Goal: Ask a question

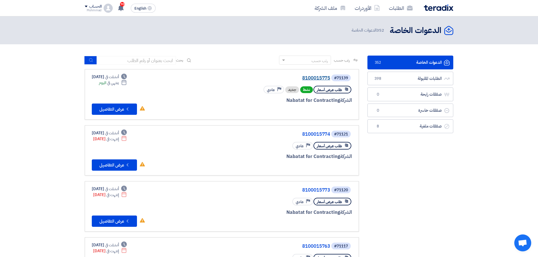
click at [311, 78] on link "8100015775" at bounding box center [273, 78] width 113 height 5
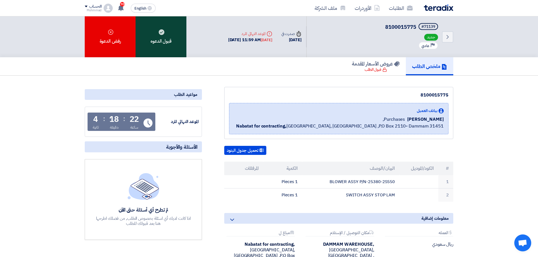
click at [169, 42] on div "قبول الدعوه" at bounding box center [161, 36] width 51 height 41
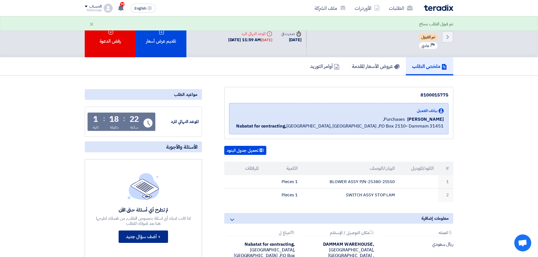
click at [153, 237] on button "+ أضف سؤال جديد" at bounding box center [143, 237] width 49 height 12
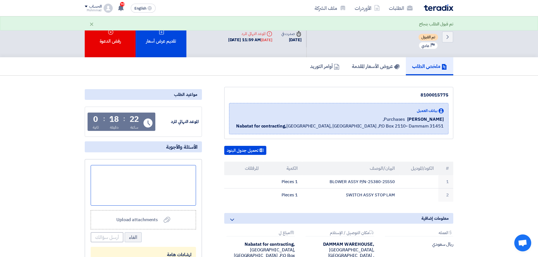
click at [173, 184] on div at bounding box center [143, 185] width 105 height 41
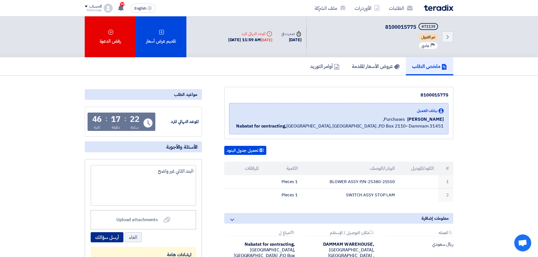
click at [113, 237] on button "أرسل سؤالك" at bounding box center [107, 238] width 33 height 10
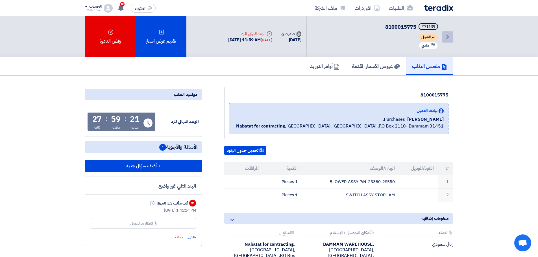
click at [452, 39] on link "Back" at bounding box center [447, 36] width 11 height 11
